Goal: Transaction & Acquisition: Purchase product/service

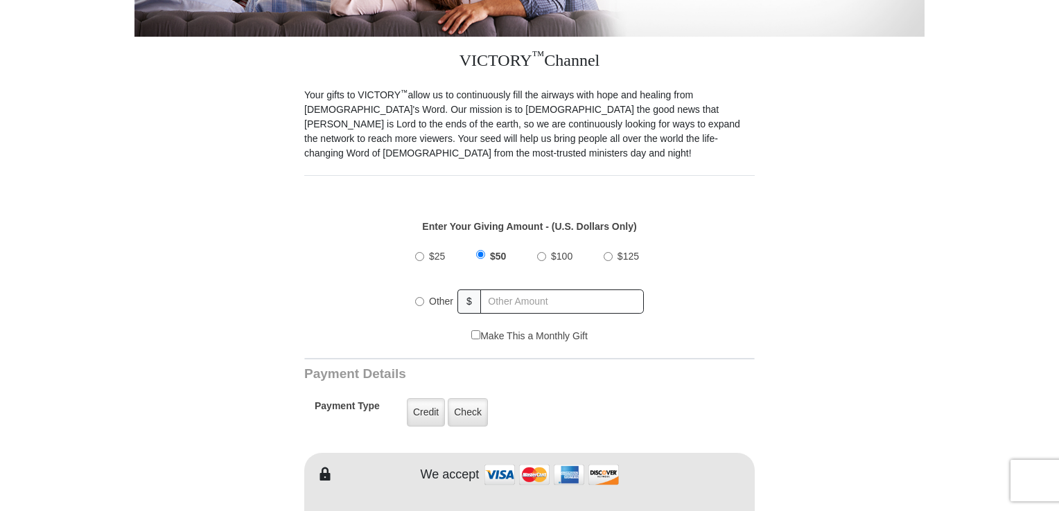
drag, startPoint x: 543, startPoint y: 239, endPoint x: 548, endPoint y: 249, distance: 11.2
click at [543, 252] on input "$100" at bounding box center [541, 256] width 9 height 9
radio input "true"
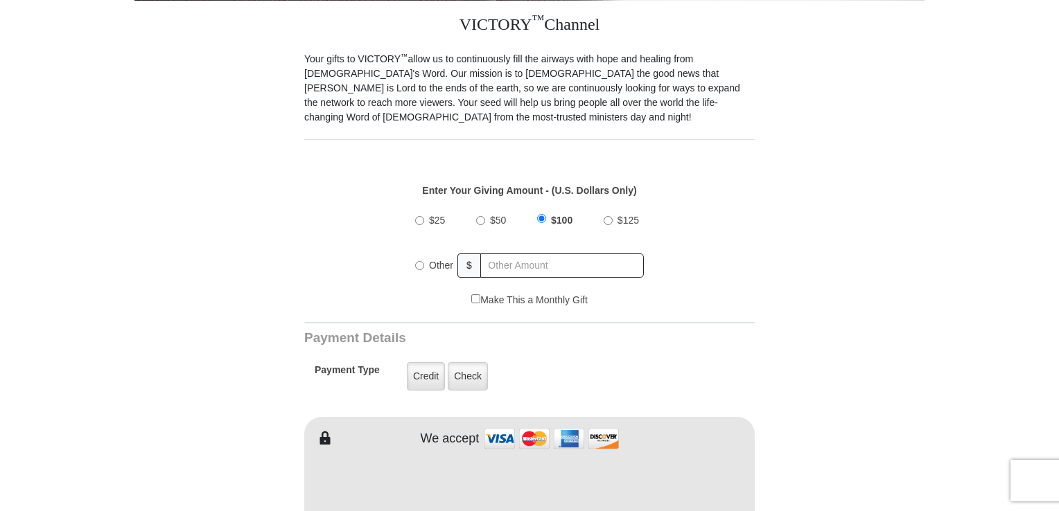
scroll to position [416, 0]
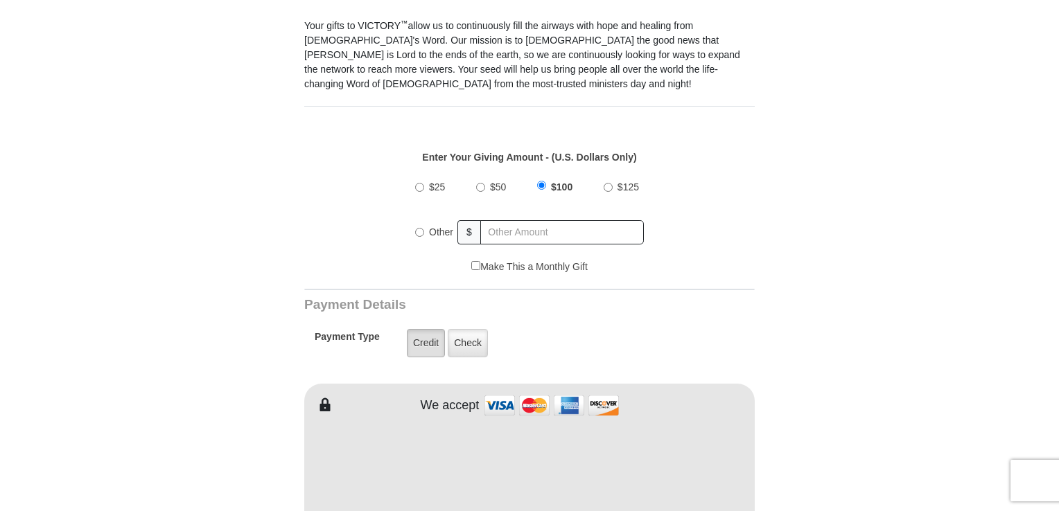
click at [419, 329] on label "Credit" at bounding box center [426, 343] width 38 height 28
click at [0, 0] on input "Credit" at bounding box center [0, 0] width 0 height 0
type input "Charlene"
type input "Aberg"
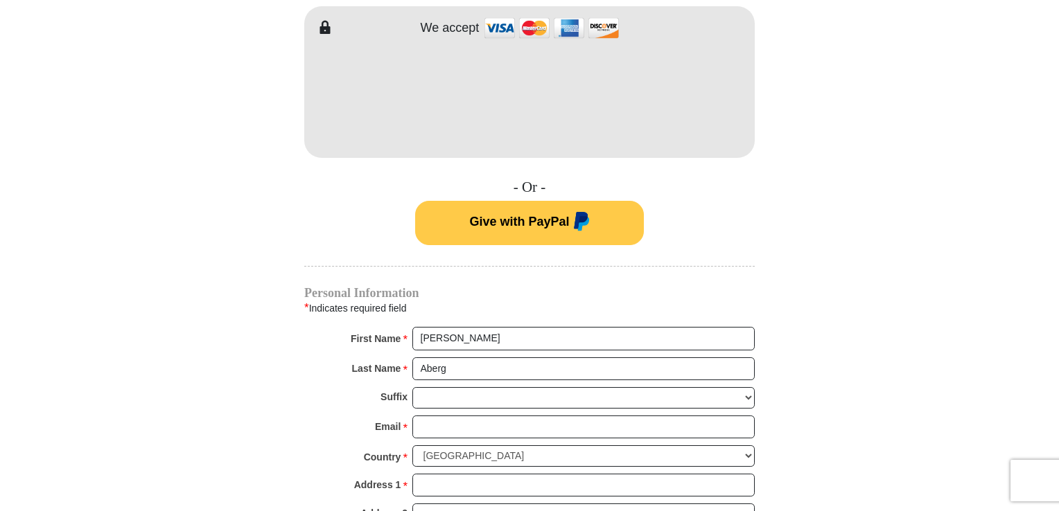
scroll to position [832, 0]
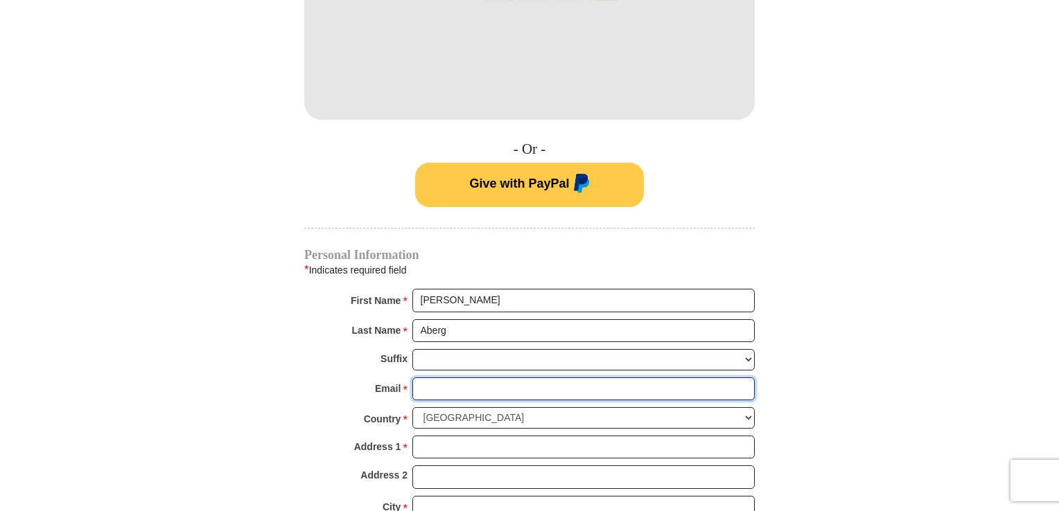
click at [477, 378] on input "Email *" at bounding box center [583, 390] width 342 height 24
type input "charleneaberg@gmail.com"
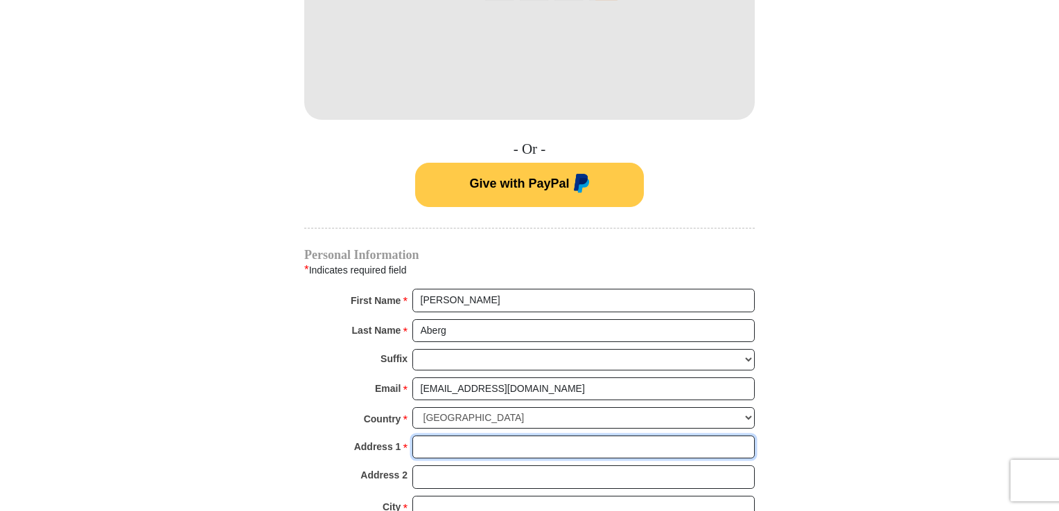
type input "PO Box 202"
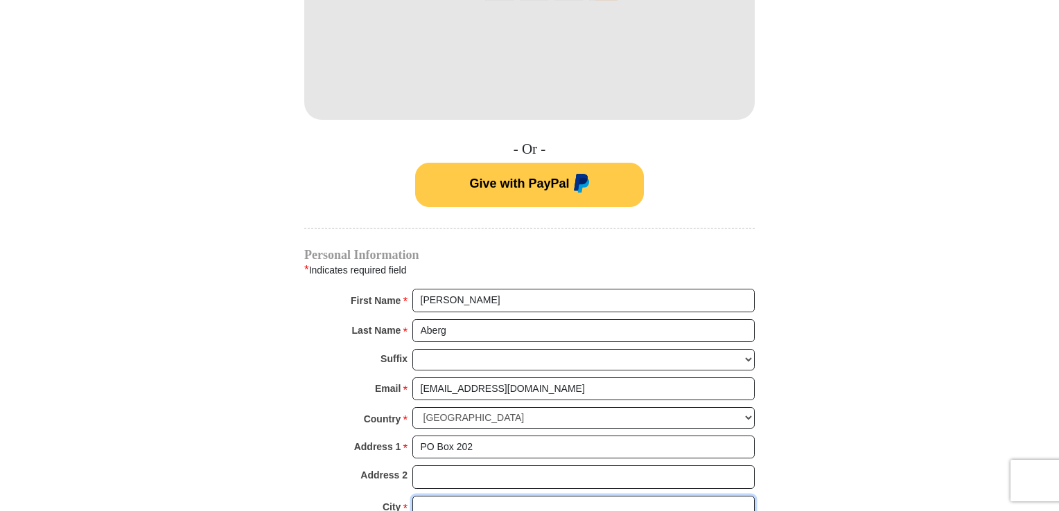
type input "Sand Coulee"
select select "MT"
type input "59472"
type input "4062290688"
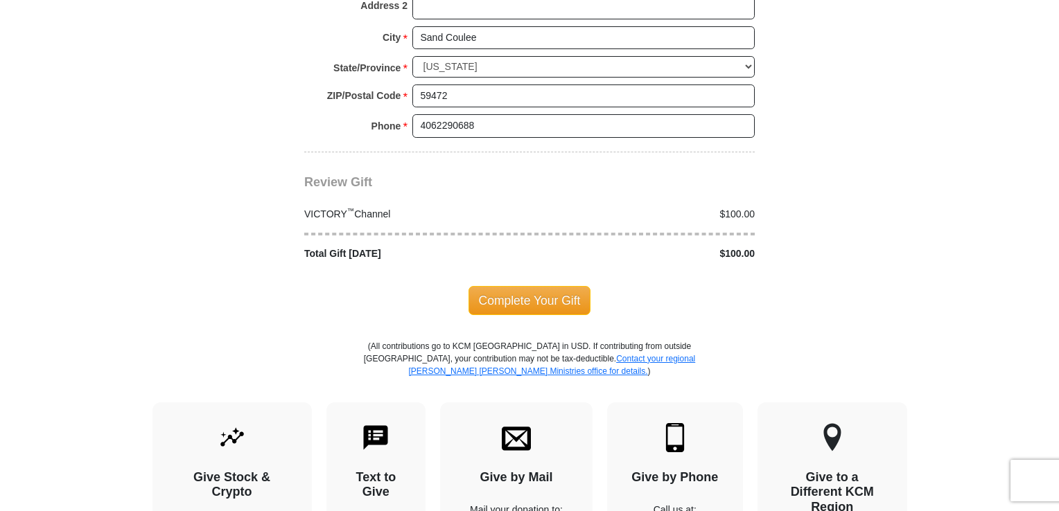
scroll to position [1317, 0]
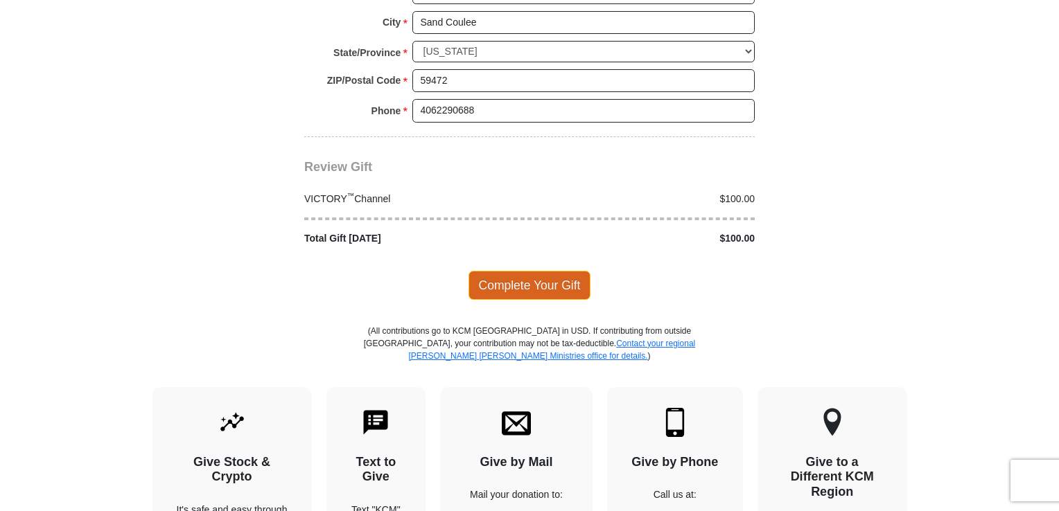
click at [499, 271] on span "Complete Your Gift" at bounding box center [529, 285] width 123 height 29
